Goal: Task Accomplishment & Management: Manage account settings

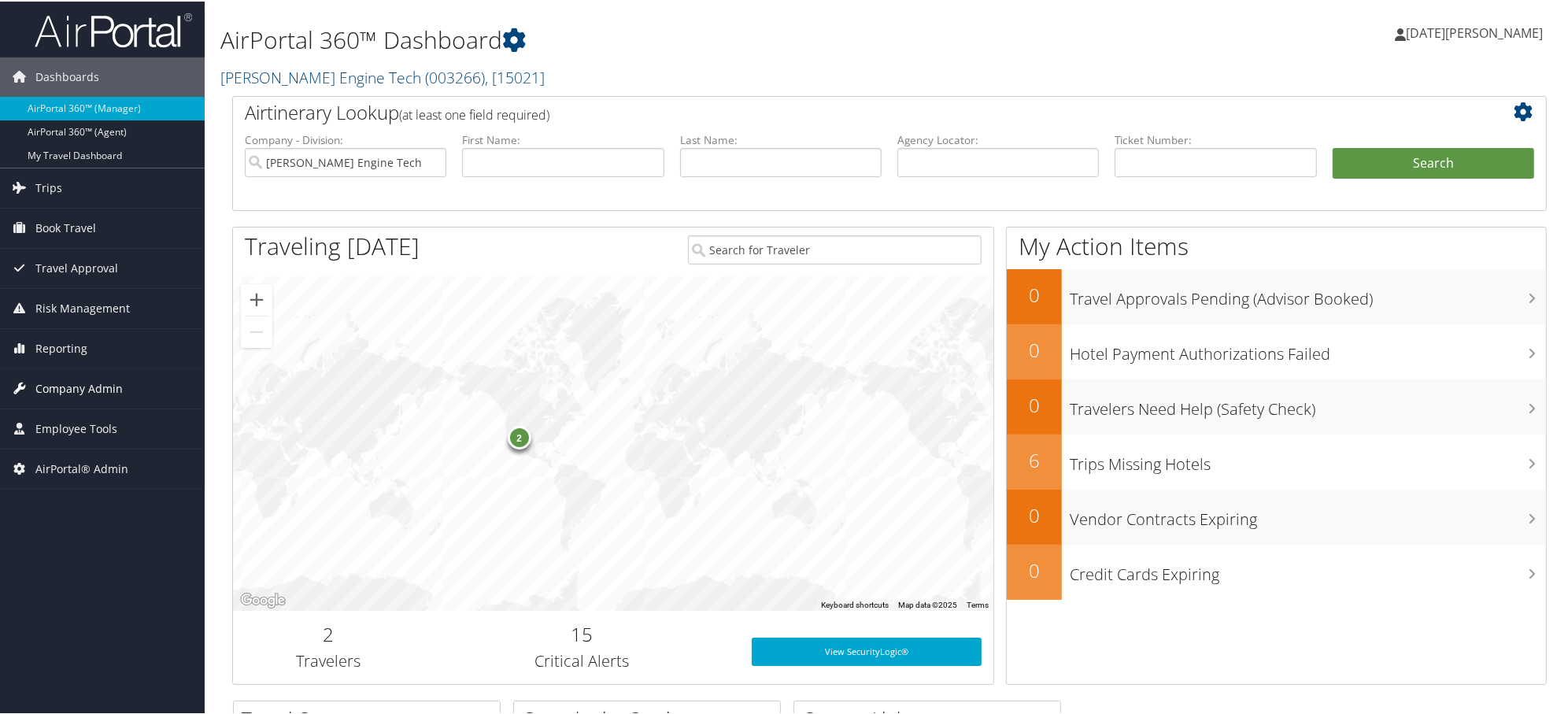
click at [53, 385] on span "Company Admin" at bounding box center [79, 387] width 88 height 39
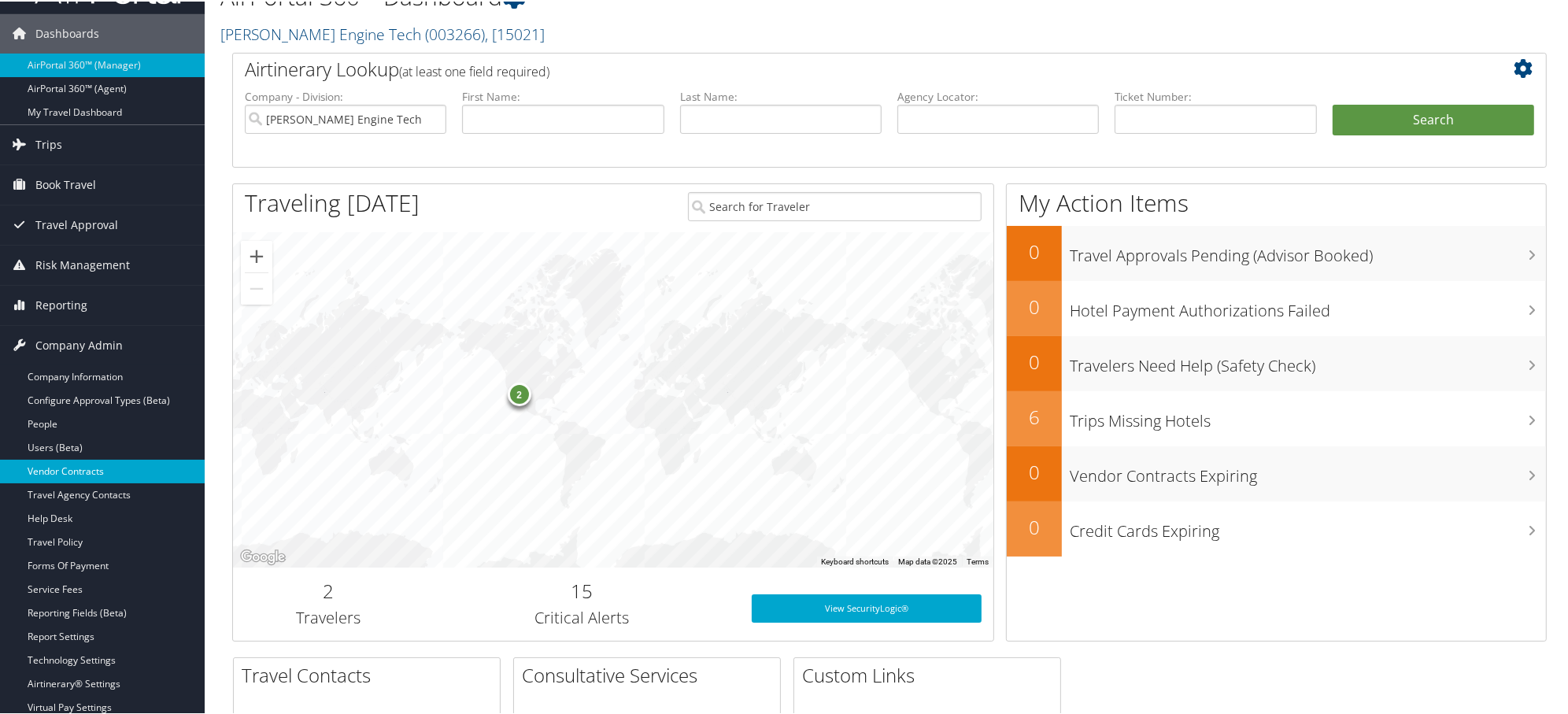
scroll to position [88, 0]
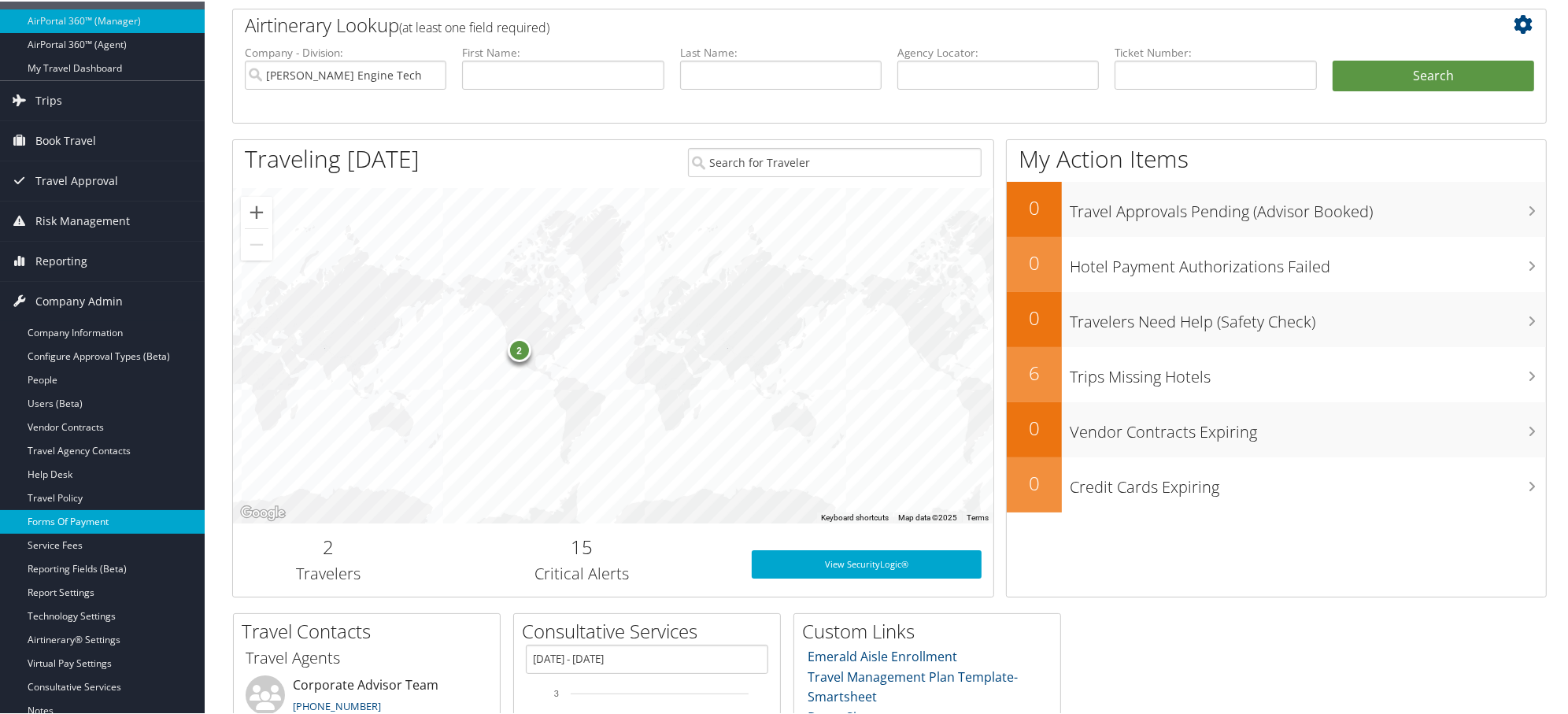
click at [58, 522] on link "Forms Of Payment" at bounding box center [102, 520] width 204 height 23
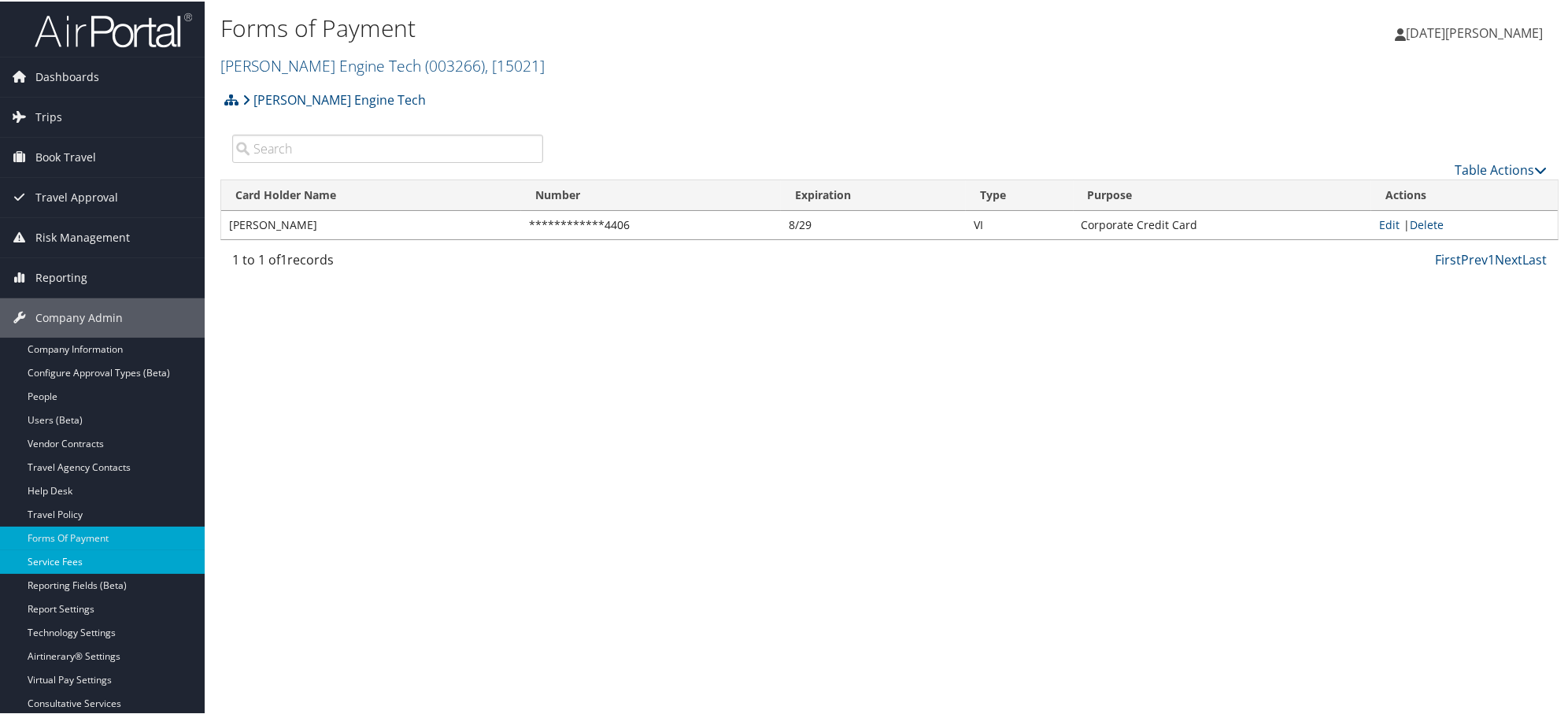
click at [36, 562] on link "Service Fees" at bounding box center [102, 560] width 204 height 23
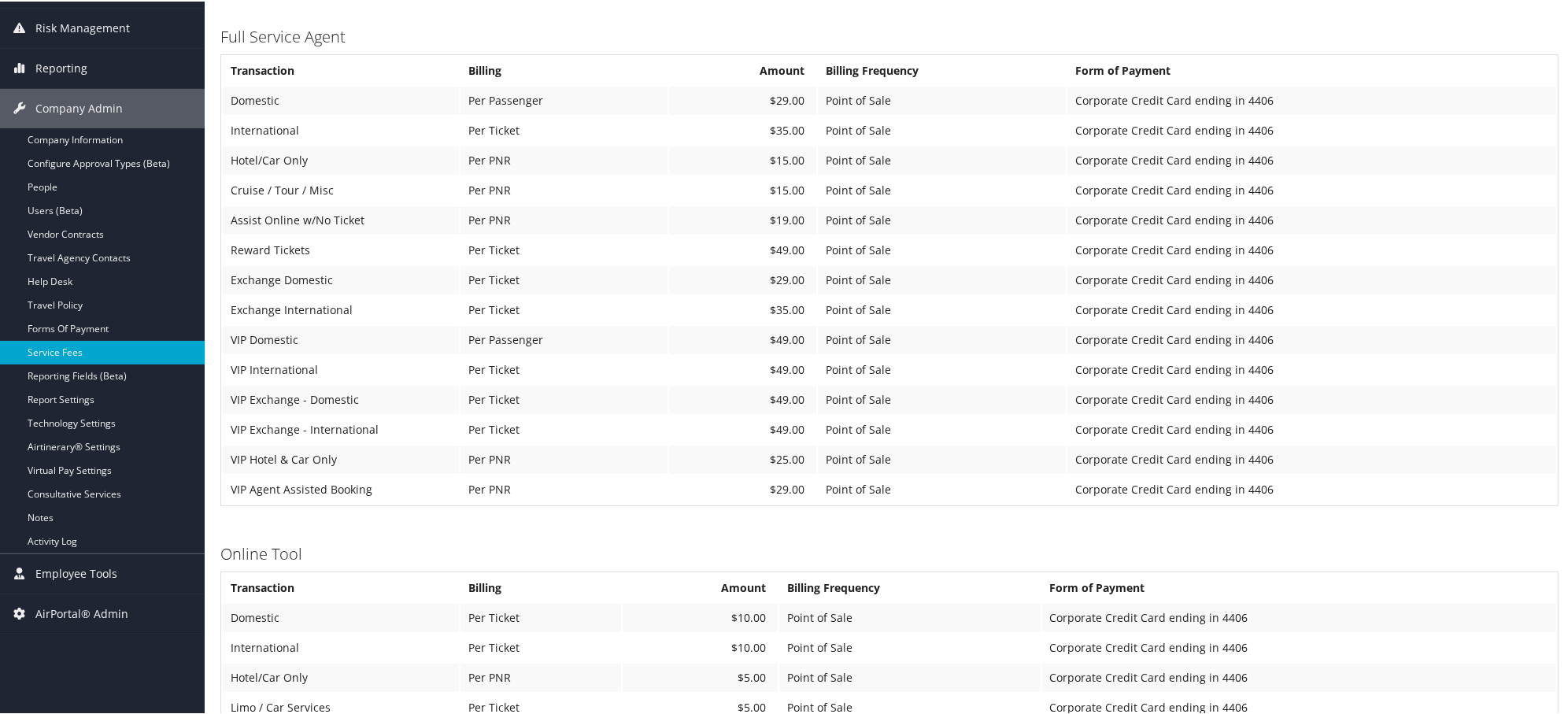
scroll to position [209, 0]
click at [62, 403] on link "Report Settings" at bounding box center [102, 399] width 204 height 23
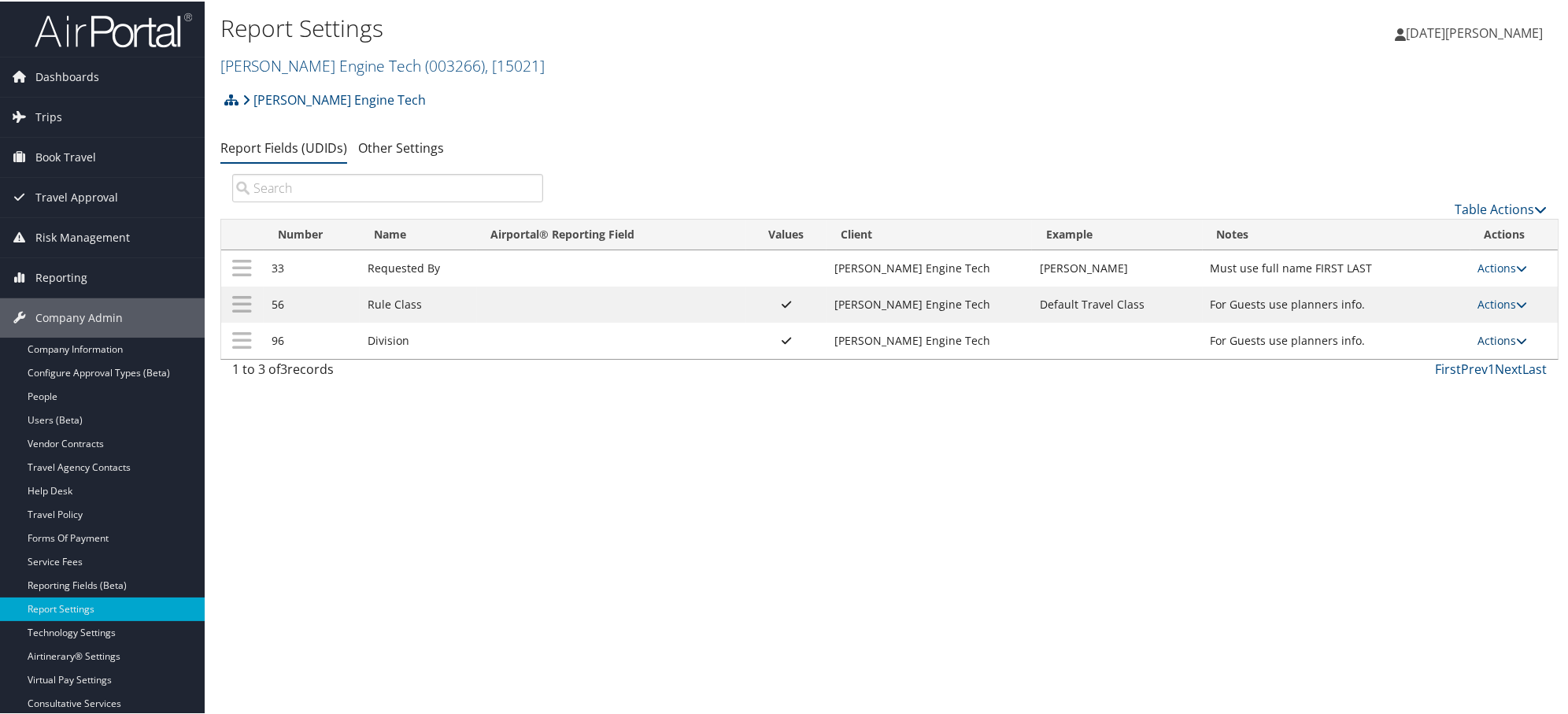
click at [1491, 337] on link "Actions" at bounding box center [1503, 339] width 49 height 15
click at [1399, 412] on link "Edit" at bounding box center [1434, 419] width 170 height 27
select select "both"
select select "profiled"
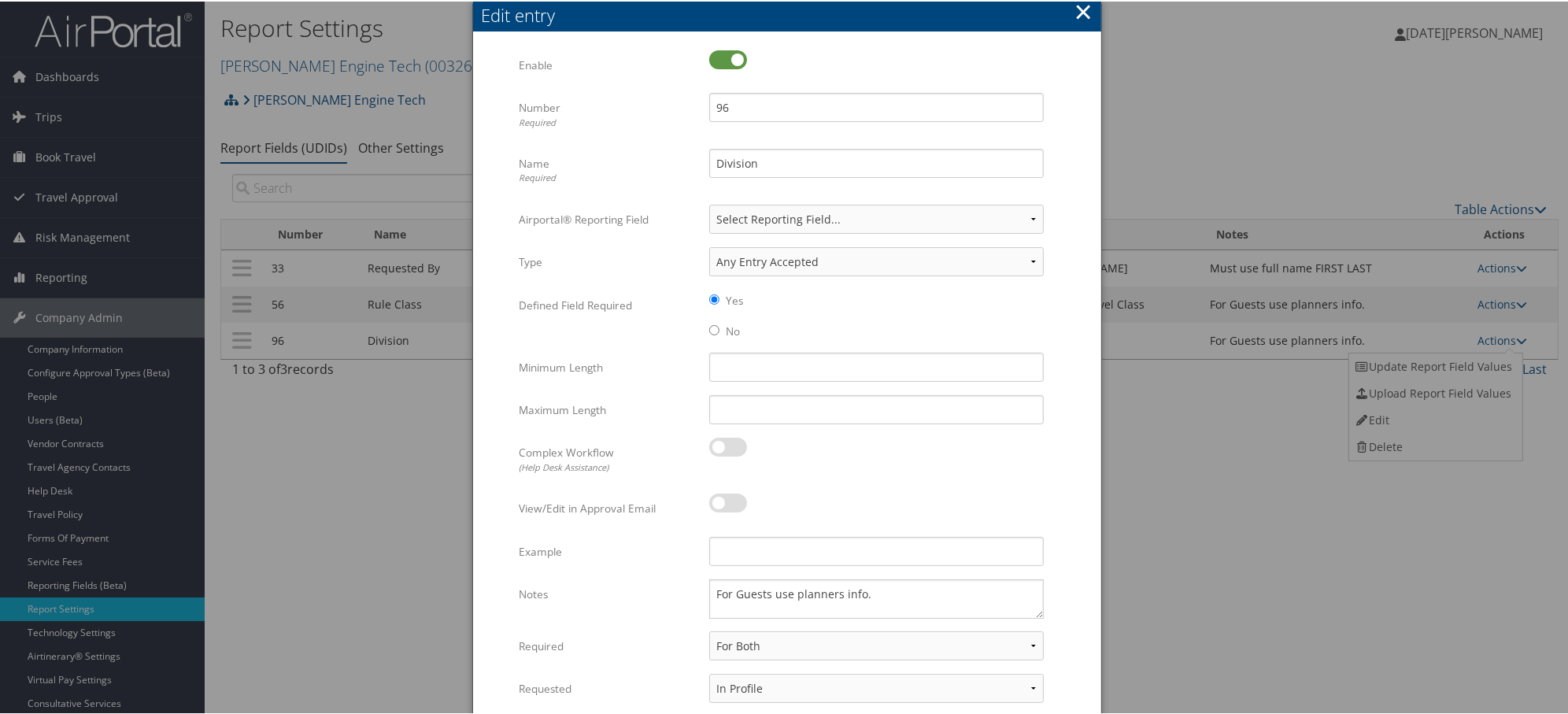
click at [1082, 13] on button "×" at bounding box center [1083, 10] width 18 height 32
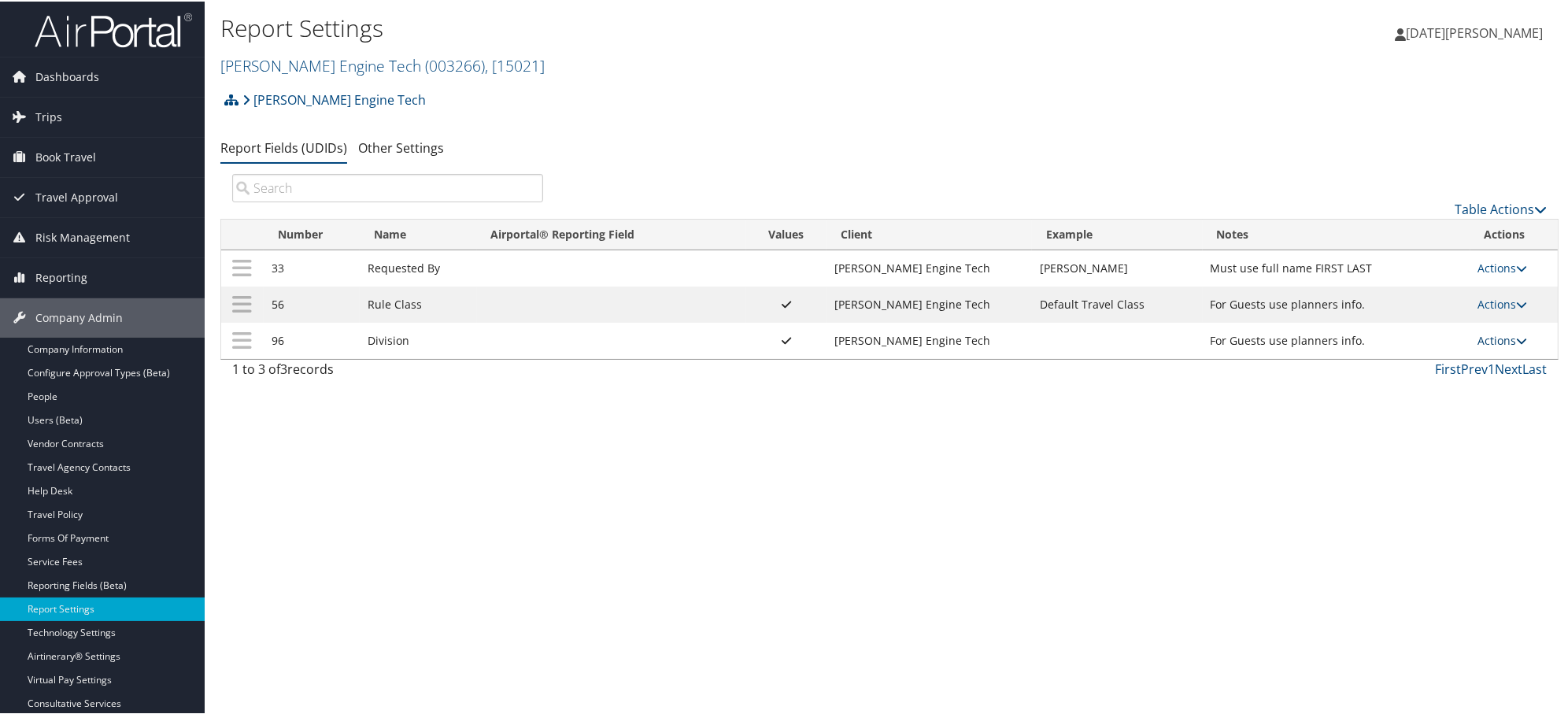
click at [1517, 337] on icon at bounding box center [1522, 340] width 11 height 11
click at [1417, 369] on link "Update Report Field Values" at bounding box center [1434, 365] width 170 height 27
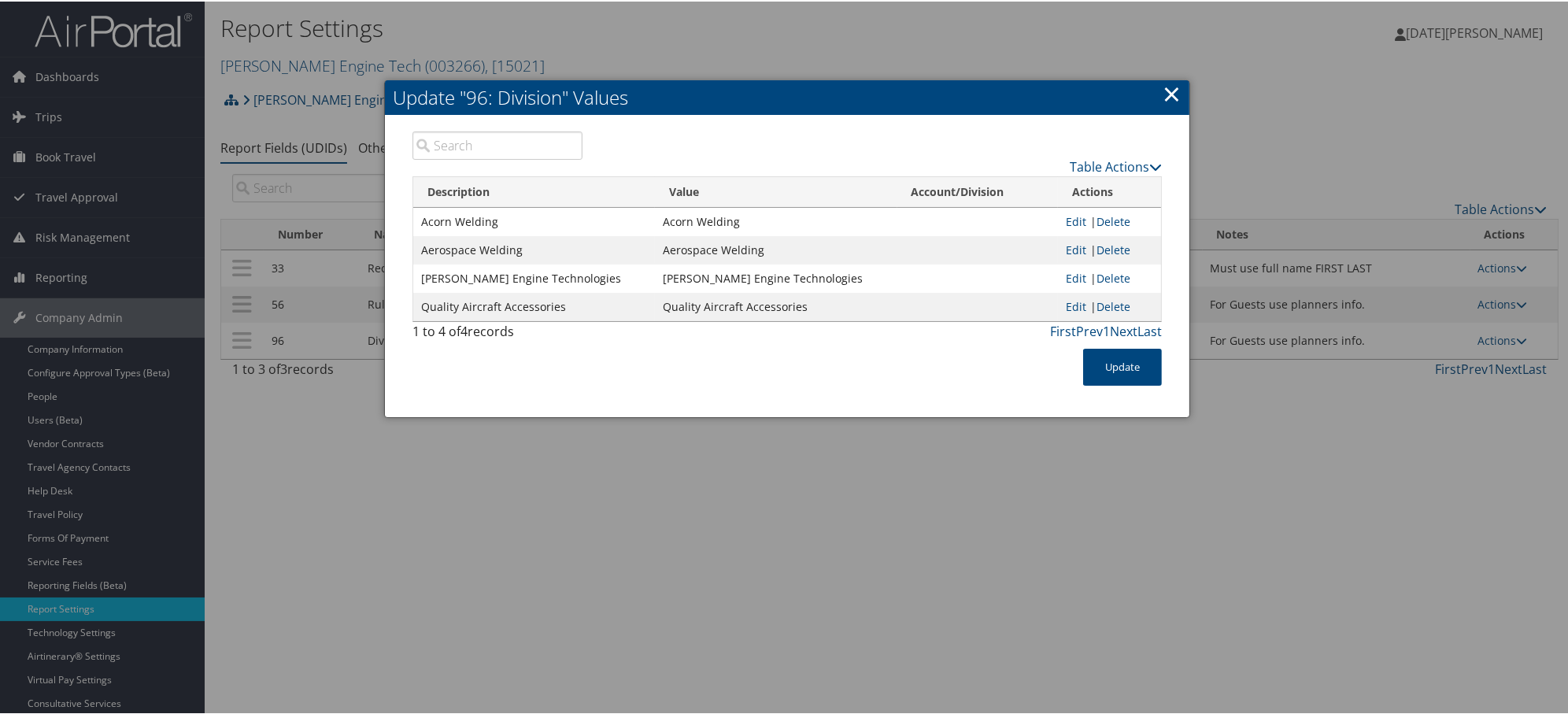
click at [1168, 83] on link "×" at bounding box center [1171, 92] width 18 height 32
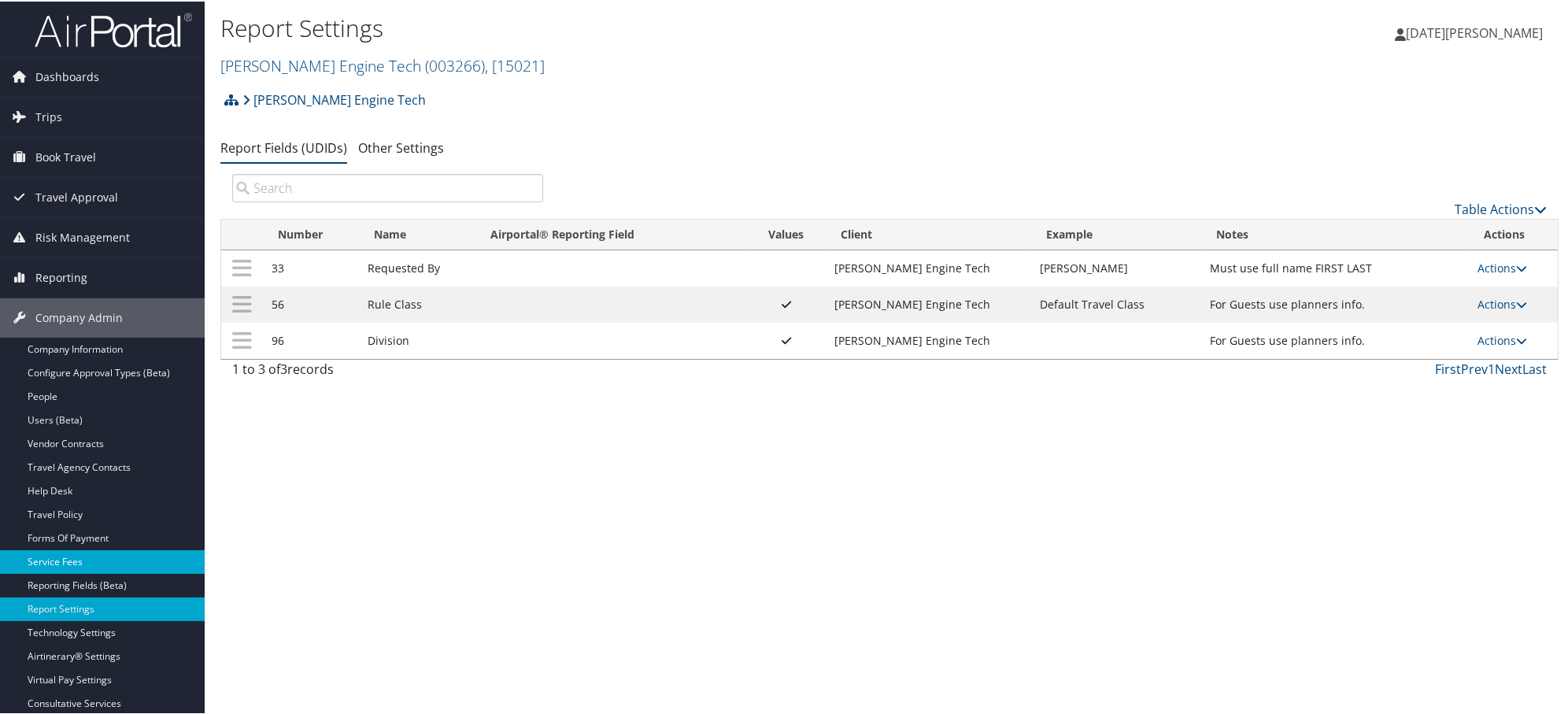
click at [61, 553] on link "Service Fees" at bounding box center [102, 560] width 204 height 23
